Goal: Information Seeking & Learning: Learn about a topic

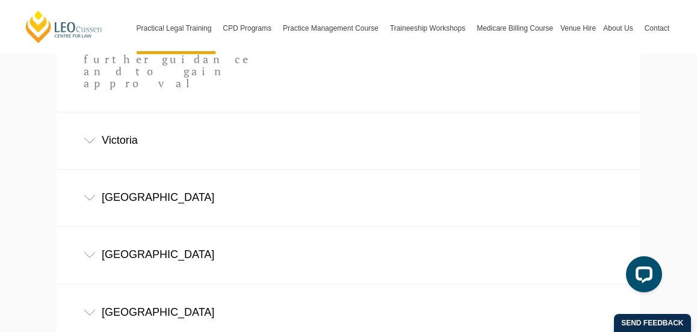
scroll to position [831, 0]
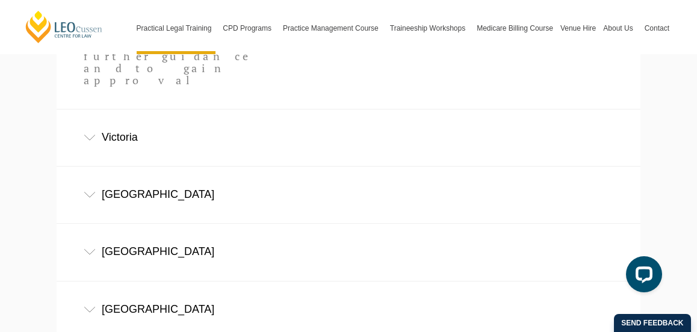
click at [166, 109] on li "Victoria Victorian Legal Admissions Board" at bounding box center [349, 137] width 584 height 57
click at [175, 110] on div "Victoria" at bounding box center [349, 138] width 584 height 56
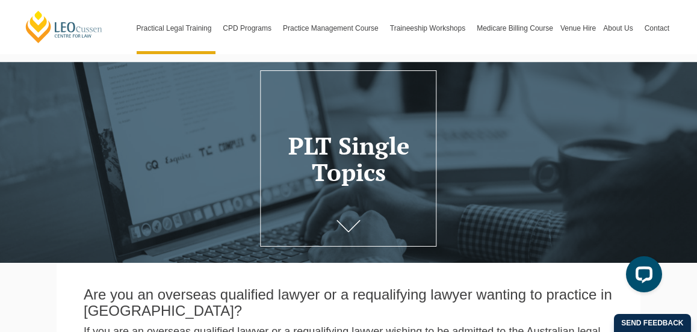
scroll to position [0, 0]
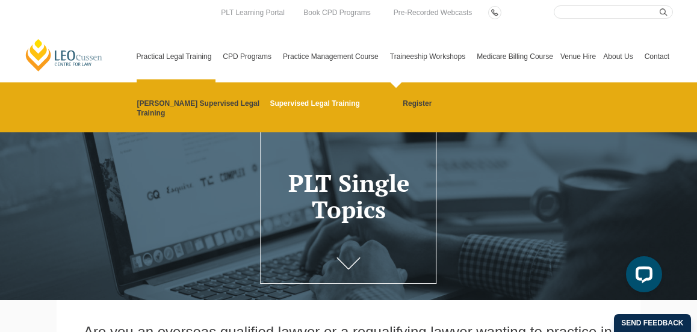
click at [333, 105] on link "Supervised Legal Training" at bounding box center [332, 104] width 125 height 10
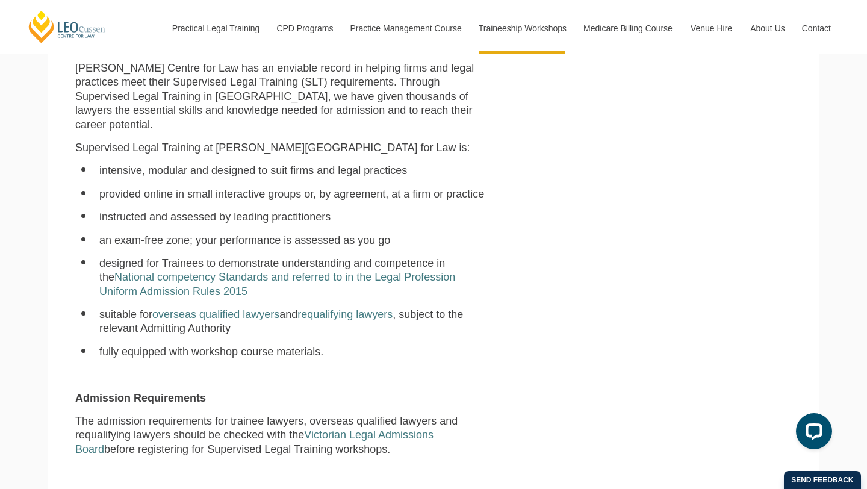
scroll to position [387, 0]
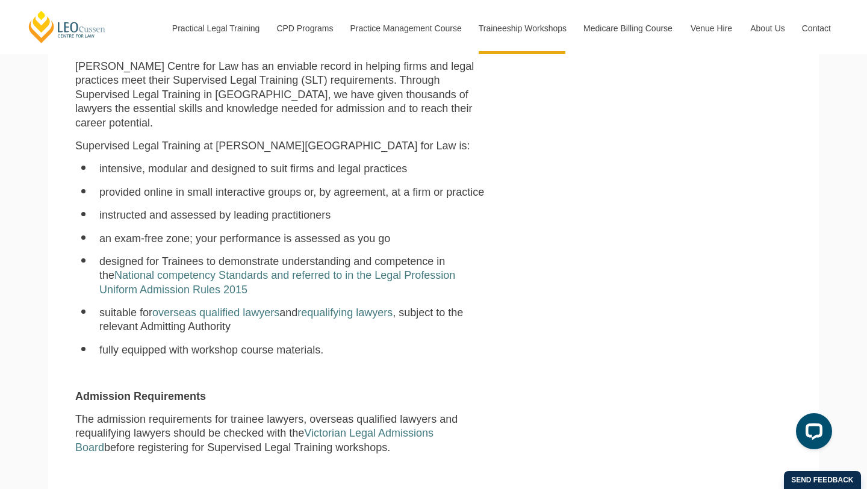
click at [350, 233] on ul "intensive, modular and designed to suit firms and legal practices provided onli…" at bounding box center [280, 259] width 410 height 195
click at [275, 285] on ul "intensive, modular and designed to suit firms and legal practices provided onli…" at bounding box center [280, 259] width 410 height 195
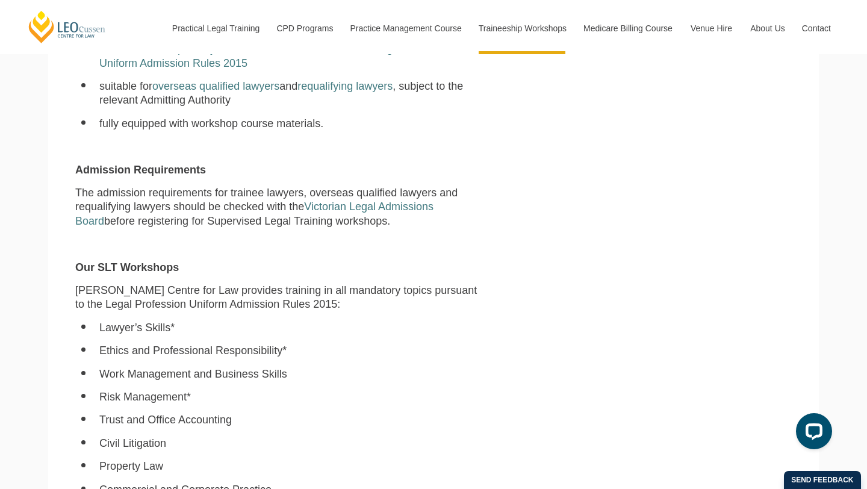
scroll to position [616, 0]
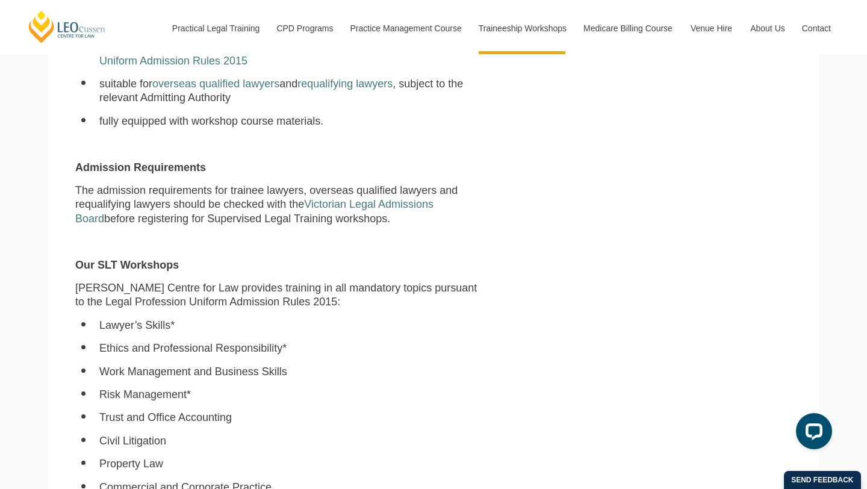
click at [303, 236] on div "Leo Cussen Centre for Law has an enviable record in helping firms and legal pra…" at bounding box center [280, 329] width 428 height 997
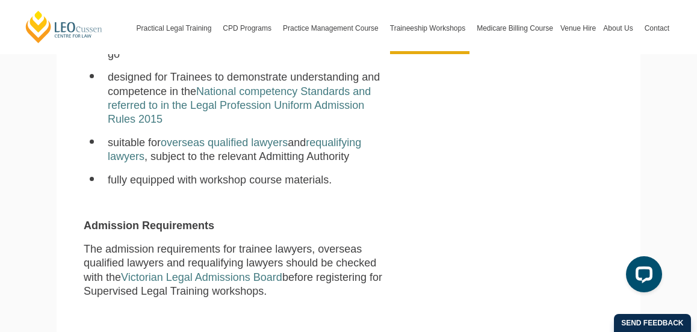
scroll to position [0, 0]
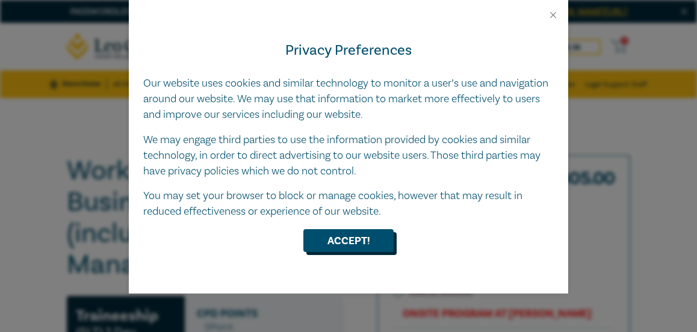
click at [323, 237] on button "Accept!" at bounding box center [348, 240] width 90 height 23
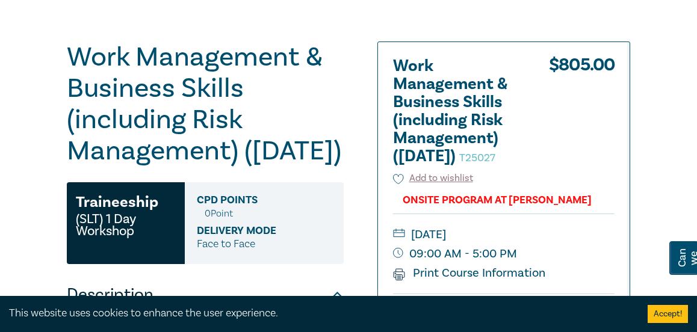
scroll to position [114, 0]
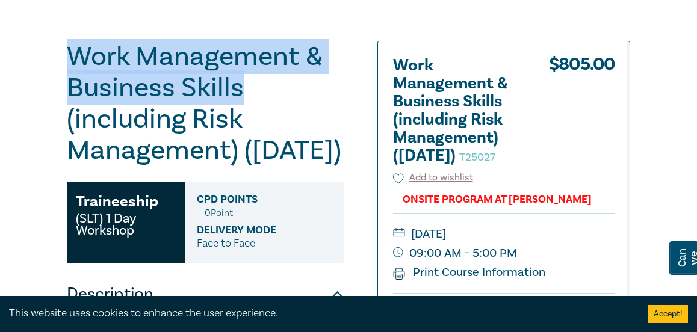
drag, startPoint x: 244, startPoint y: 110, endPoint x: 75, endPoint y: 68, distance: 174.3
click at [75, 68] on h1 "Work Management & Business Skills (including Risk Management) (December 2025) T…" at bounding box center [205, 103] width 277 height 125
copy h1 "Work Management & Business Skills"
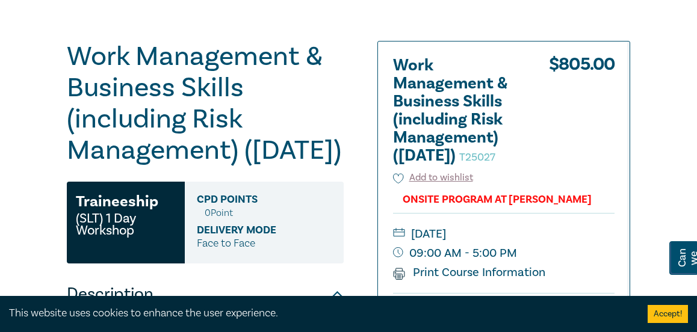
click at [321, 142] on h1 "Work Management & Business Skills (including Risk Management) (December 2025) T…" at bounding box center [205, 103] width 277 height 125
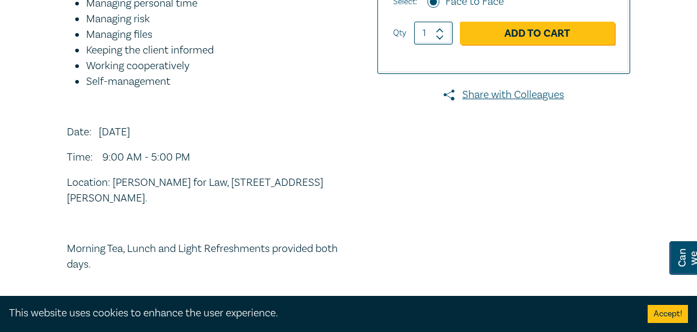
scroll to position [0, 0]
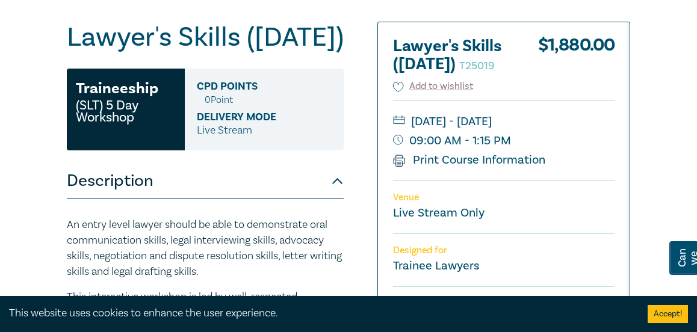
scroll to position [134, 0]
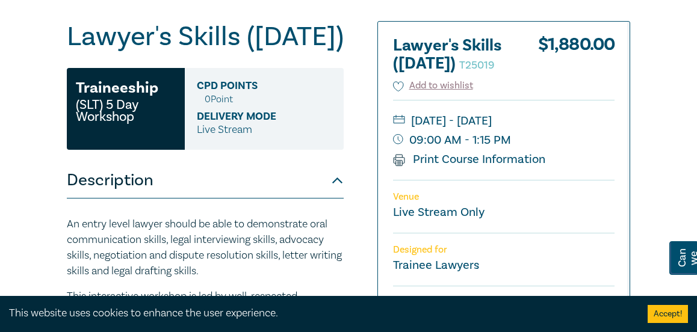
click at [216, 199] on button "Description" at bounding box center [205, 180] width 277 height 36
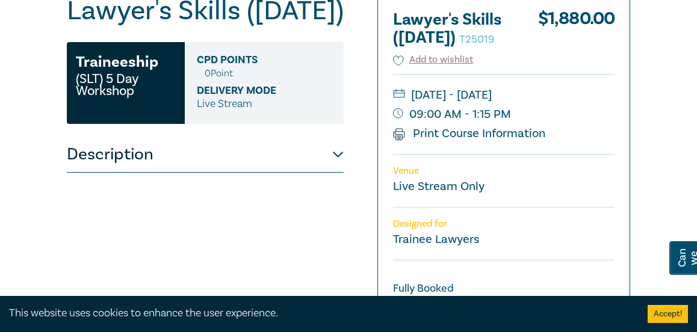
scroll to position [161, 0]
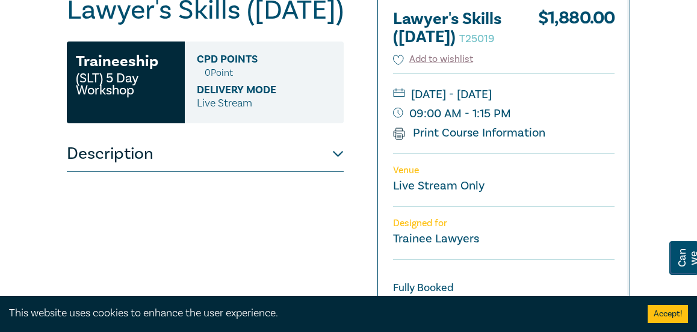
click at [227, 172] on button "Description" at bounding box center [205, 154] width 277 height 36
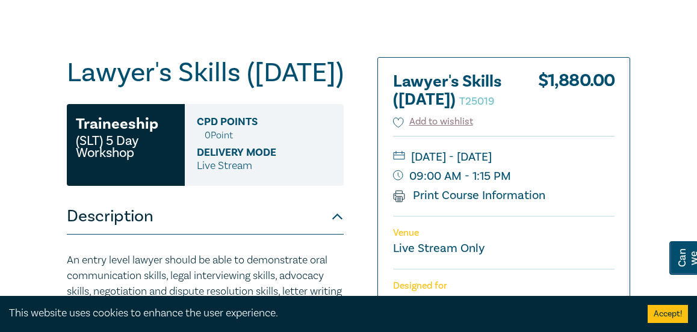
scroll to position [100, 0]
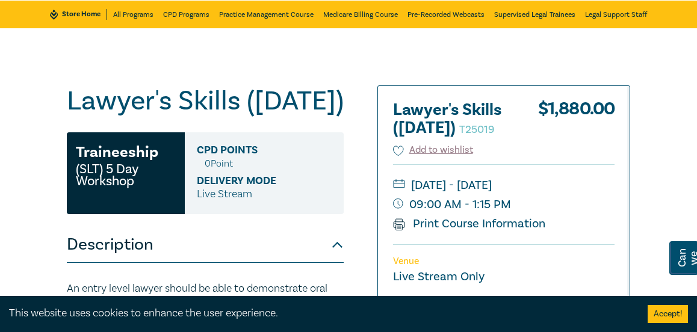
scroll to position [71, 0]
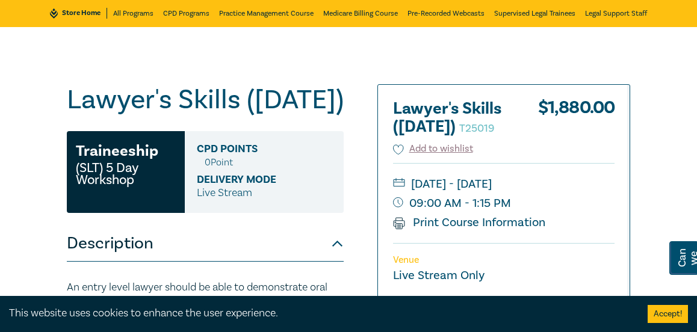
click at [318, 116] on h1 "Lawyer's Skills ([DATE]) T25019" at bounding box center [205, 99] width 277 height 31
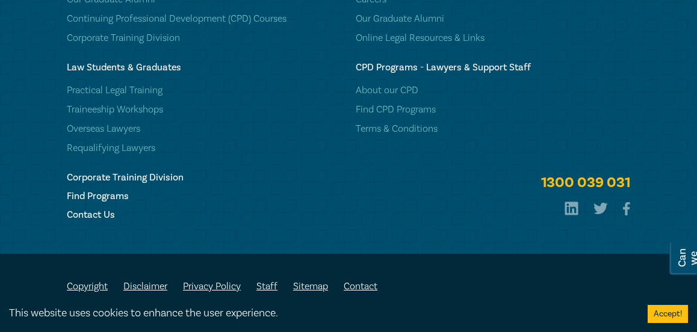
scroll to position [1672, 0]
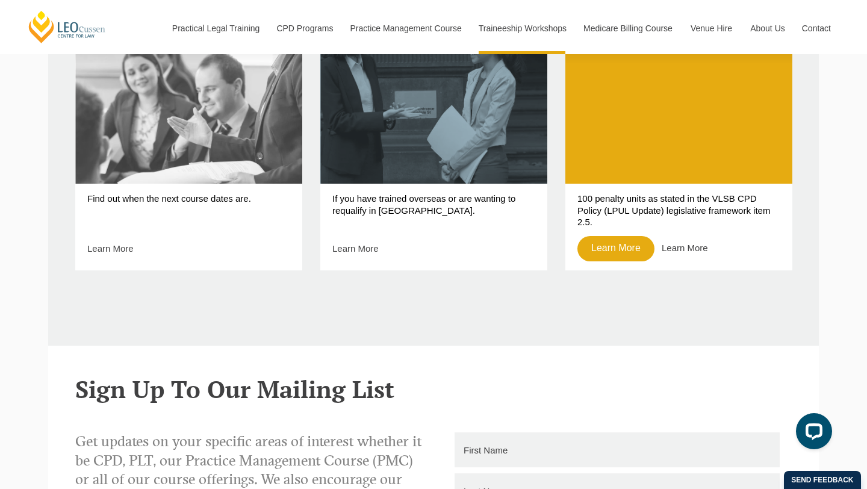
scroll to position [592, 0]
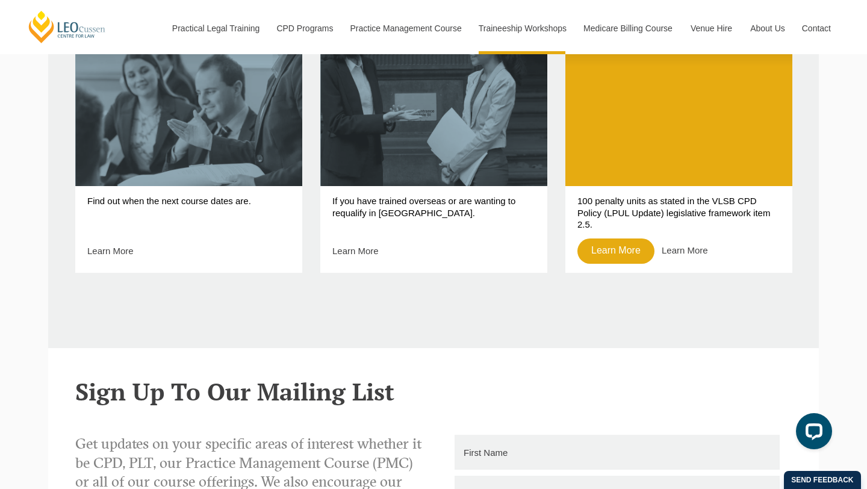
click at [250, 205] on p "Find out when the next course dates are." at bounding box center [188, 212] width 203 height 34
click at [129, 249] on link "Learn More" at bounding box center [110, 251] width 46 height 10
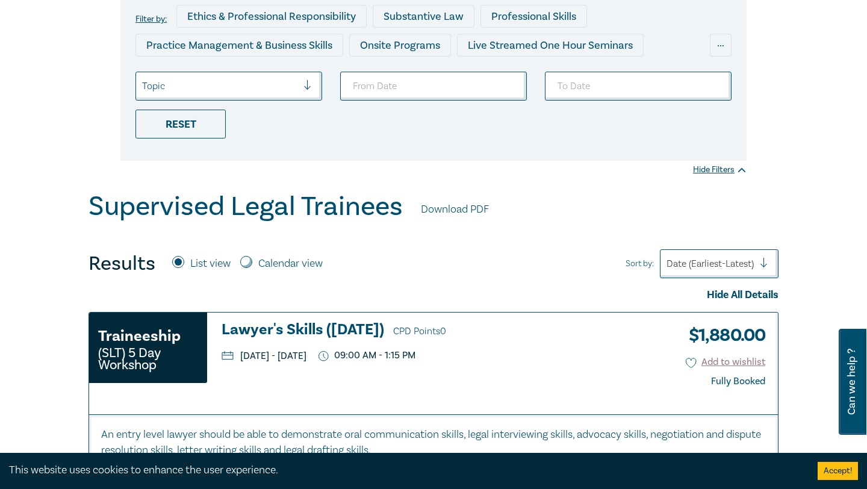
scroll to position [166, 0]
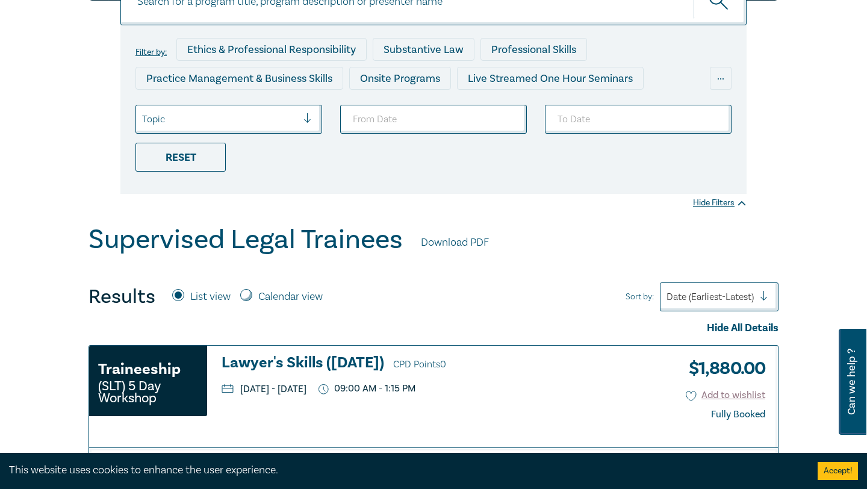
click at [295, 132] on div "Topic" at bounding box center [228, 119] width 187 height 29
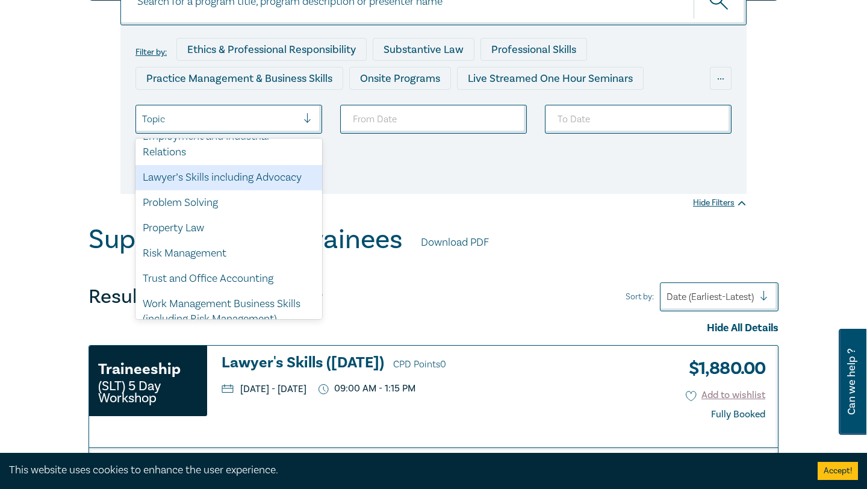
scroll to position [92, 0]
click at [274, 182] on div "Lawyer’s Skills including Advocacy" at bounding box center [228, 178] width 187 height 25
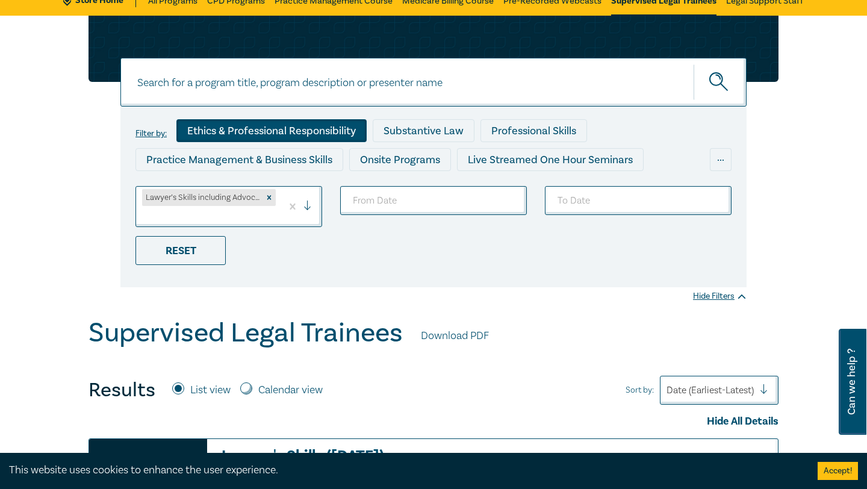
scroll to position [84, 0]
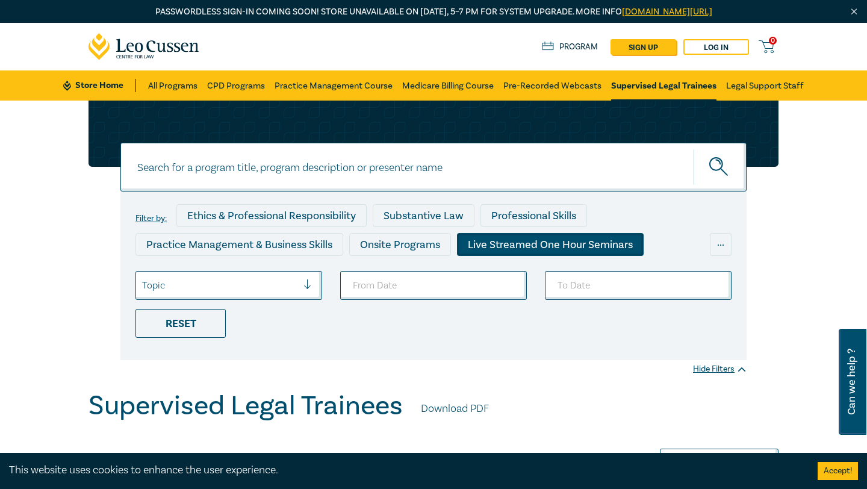
click at [505, 243] on div "Live Streamed One Hour Seminars" at bounding box center [550, 244] width 187 height 23
click at [540, 240] on div "Live Streamed One Hour Seminars" at bounding box center [550, 244] width 187 height 23
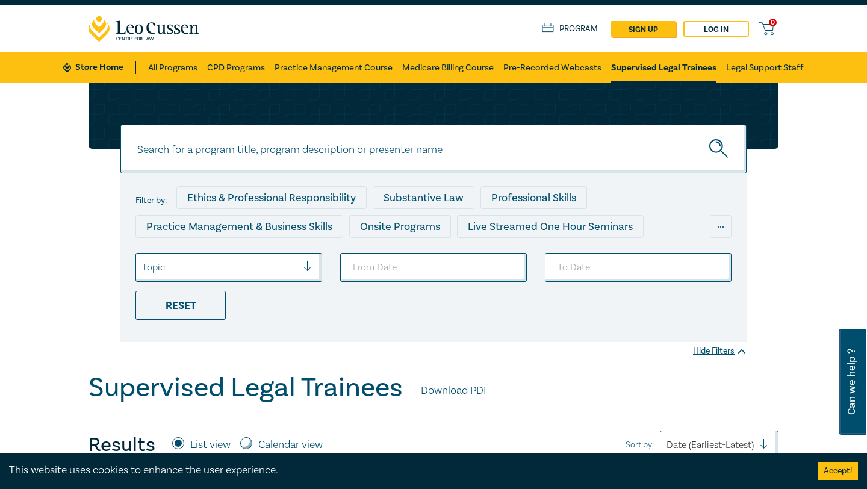
scroll to position [24, 0]
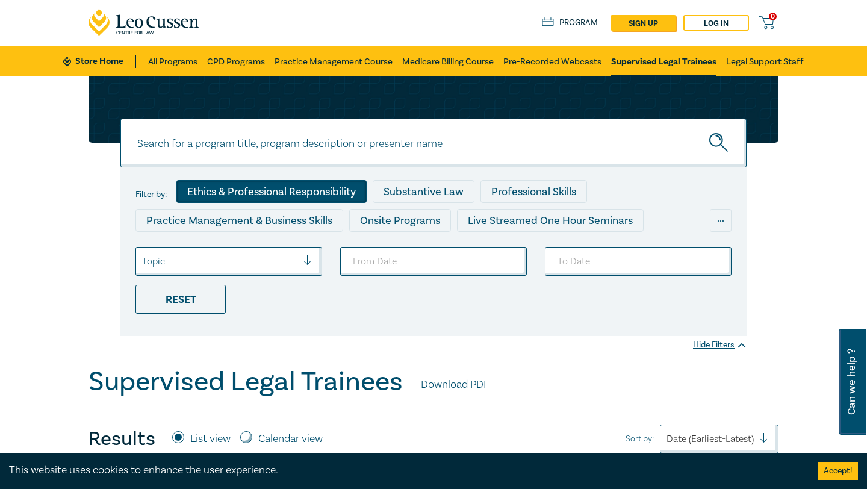
click at [323, 193] on div "Ethics & Professional Responsibility" at bounding box center [271, 191] width 190 height 23
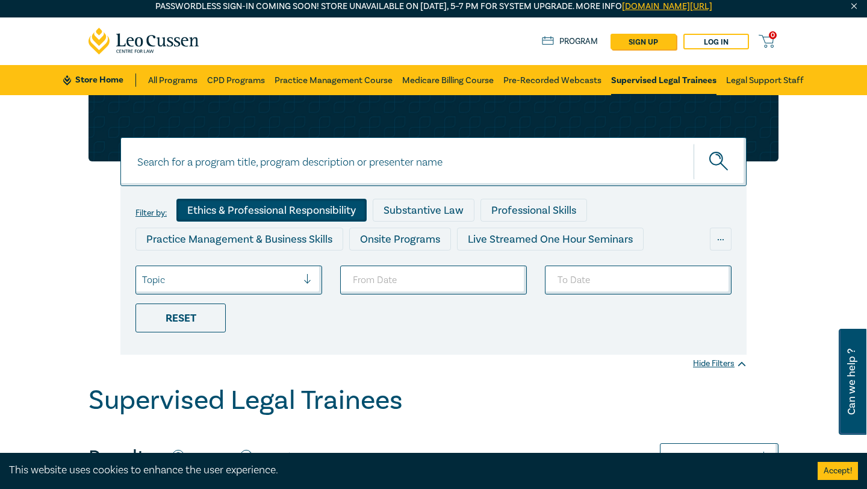
scroll to position [7, 0]
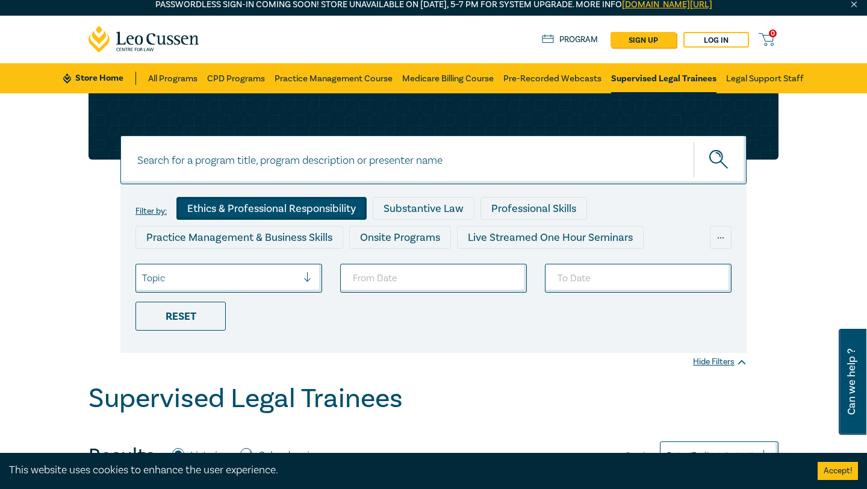
click at [307, 217] on div "Ethics & Professional Responsibility" at bounding box center [271, 208] width 190 height 23
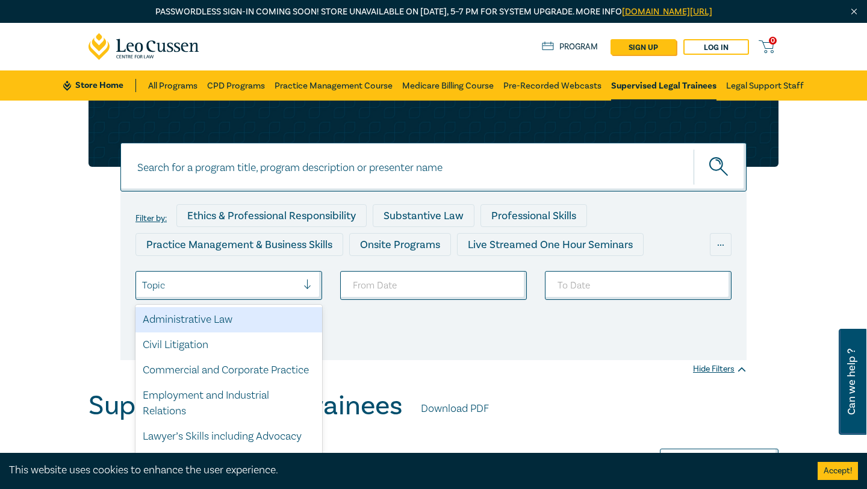
click at [276, 285] on div at bounding box center [219, 285] width 155 height 16
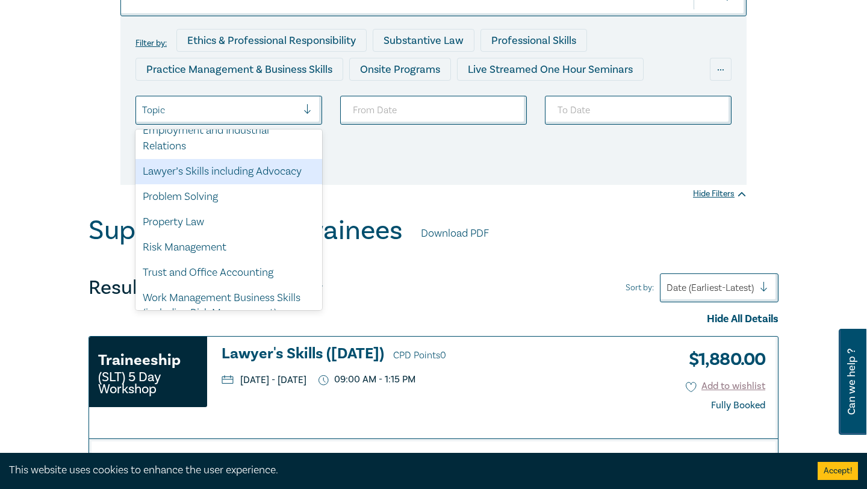
scroll to position [178, 0]
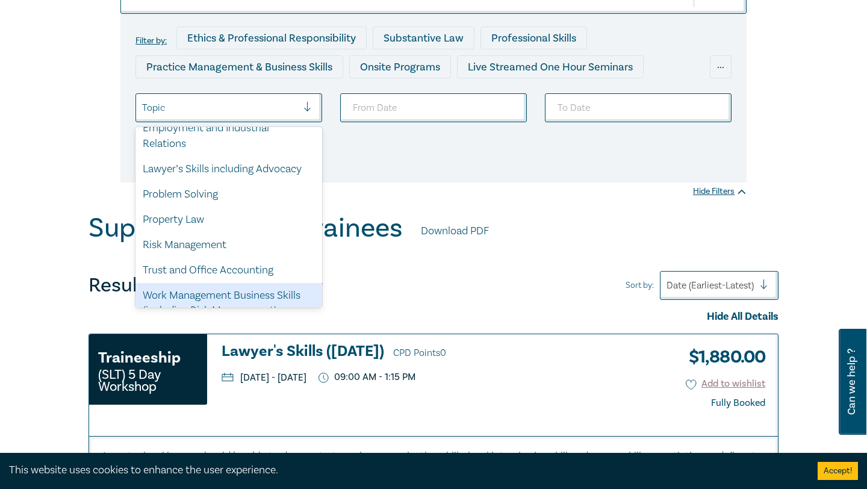
click at [276, 294] on div "Work Management Business Skills (including Risk Management)" at bounding box center [228, 303] width 187 height 41
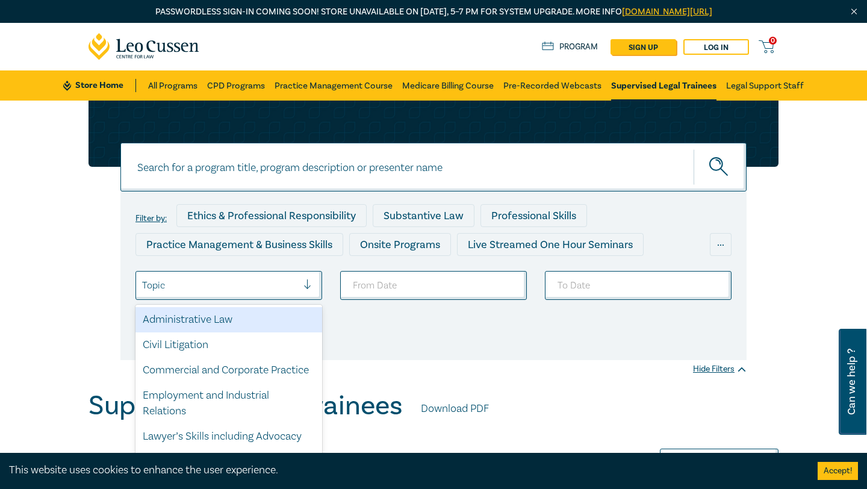
click at [274, 279] on div at bounding box center [219, 285] width 155 height 16
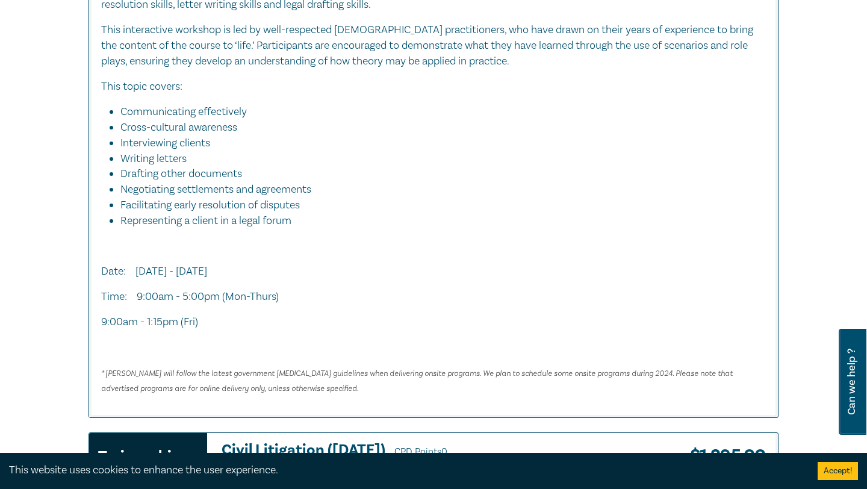
scroll to position [260, 0]
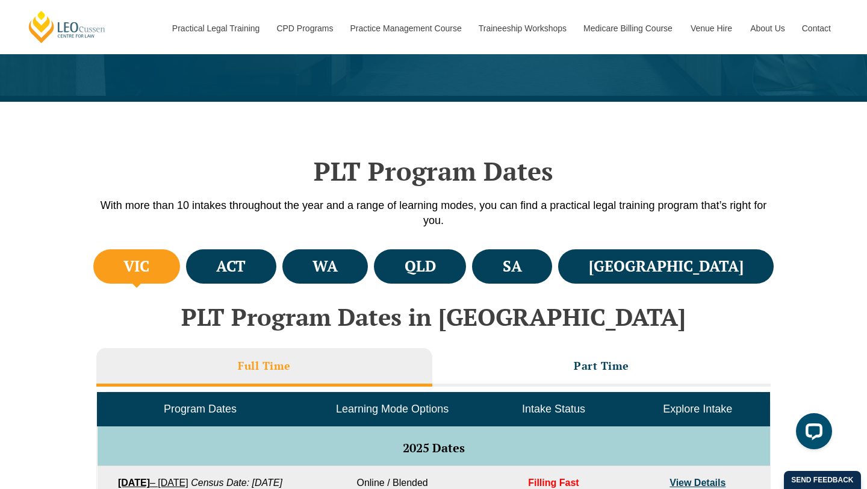
scroll to position [258, 0]
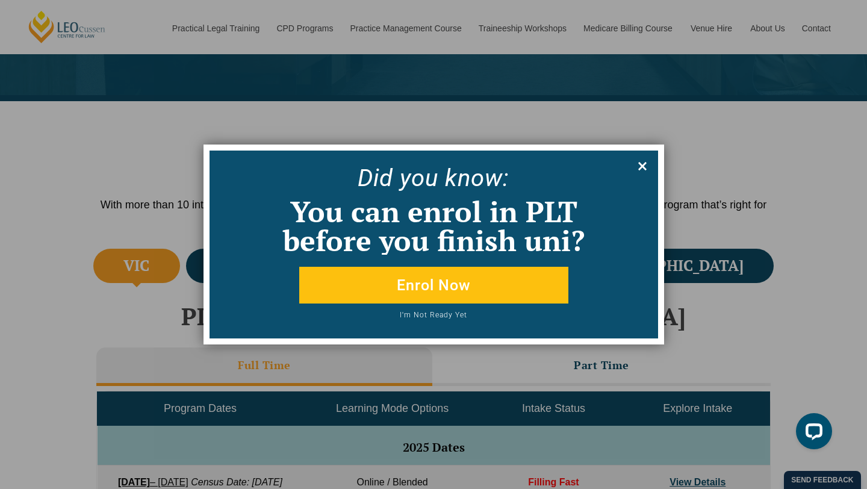
click at [643, 166] on icon at bounding box center [642, 165] width 13 height 13
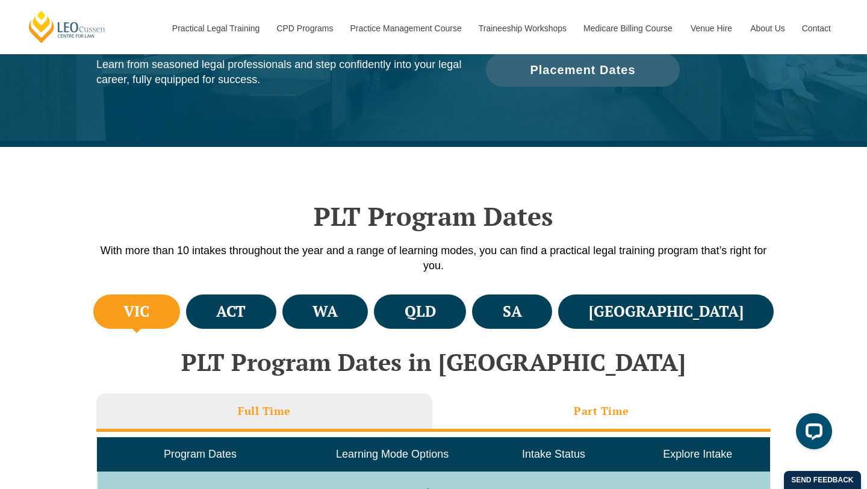
scroll to position [0, 0]
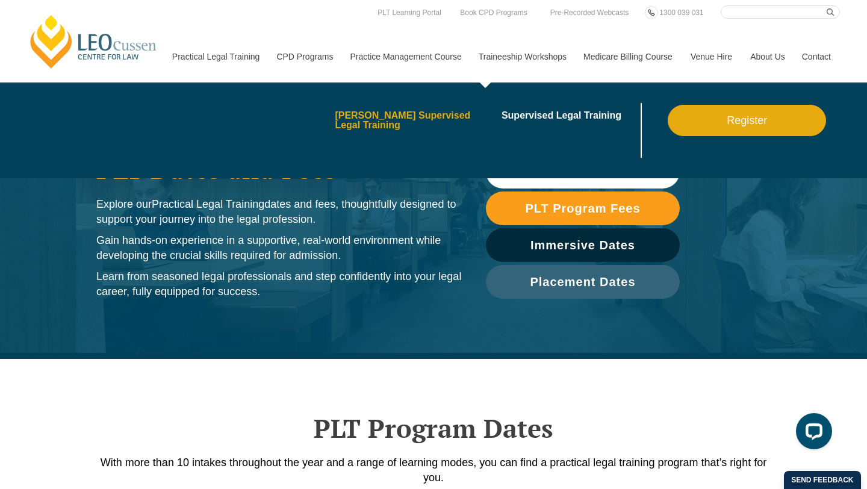
click at [405, 119] on link "[PERSON_NAME] Supervised Legal Training" at bounding box center [414, 120] width 158 height 19
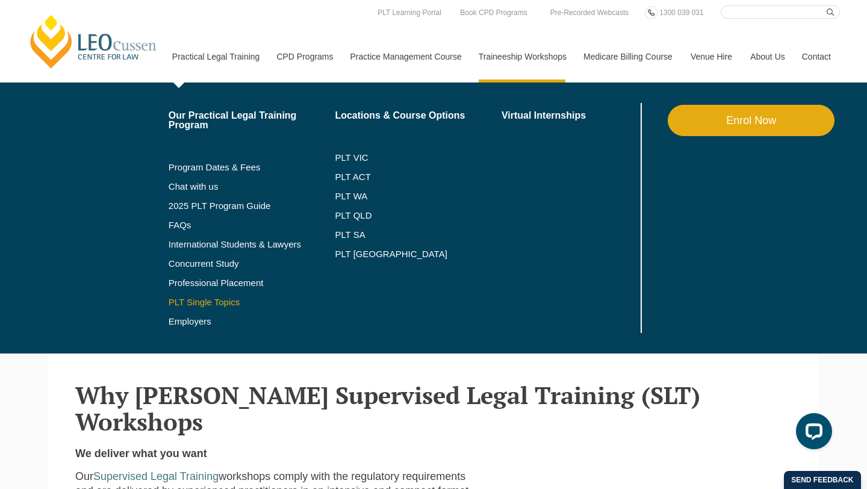
click at [171, 302] on link "PLT Single Topics" at bounding box center [252, 302] width 167 height 10
